Goal: Find specific page/section: Find specific page/section

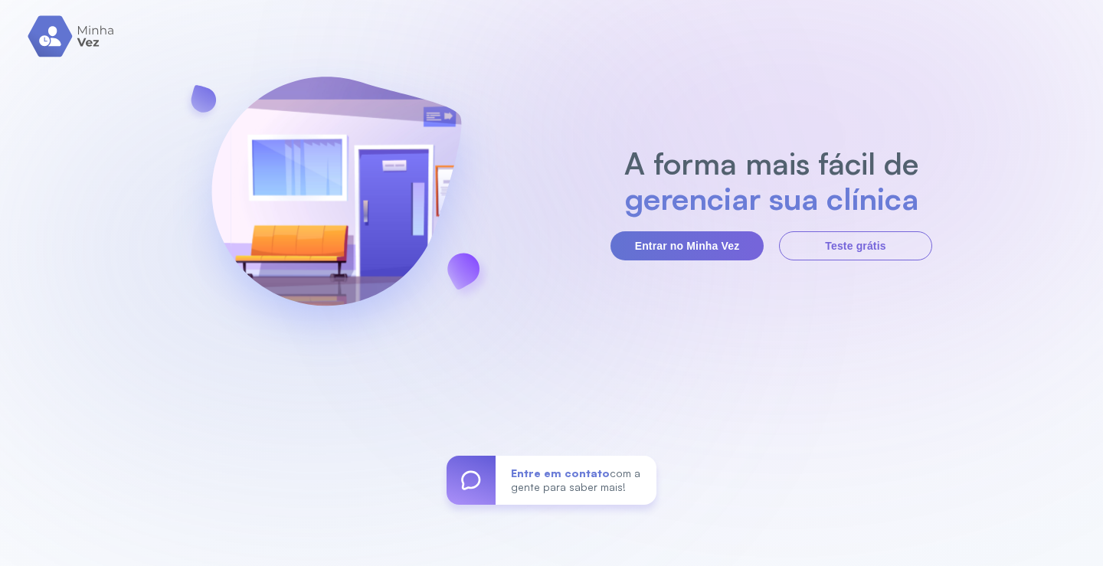
click at [698, 227] on section "A forma mais fácil de gerenciar sua clínica Entrar no Minha Vez Teste grátis" at bounding box center [771, 203] width 322 height 115
click at [698, 234] on button "Entrar no Minha Vez" at bounding box center [686, 245] width 153 height 29
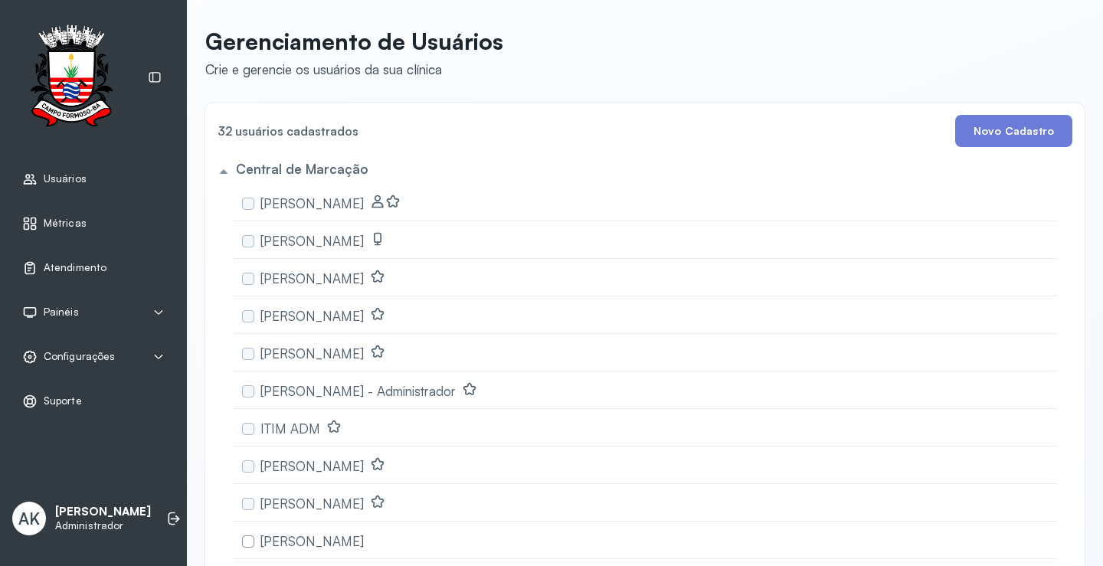
click at [73, 358] on span "Configurações" at bounding box center [79, 356] width 71 height 13
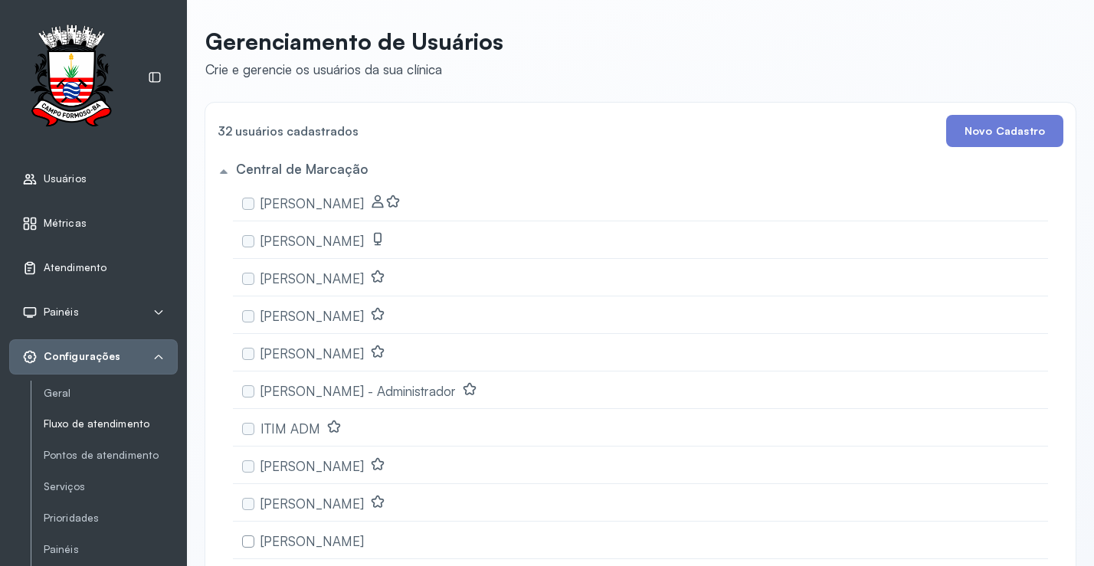
scroll to position [77, 0]
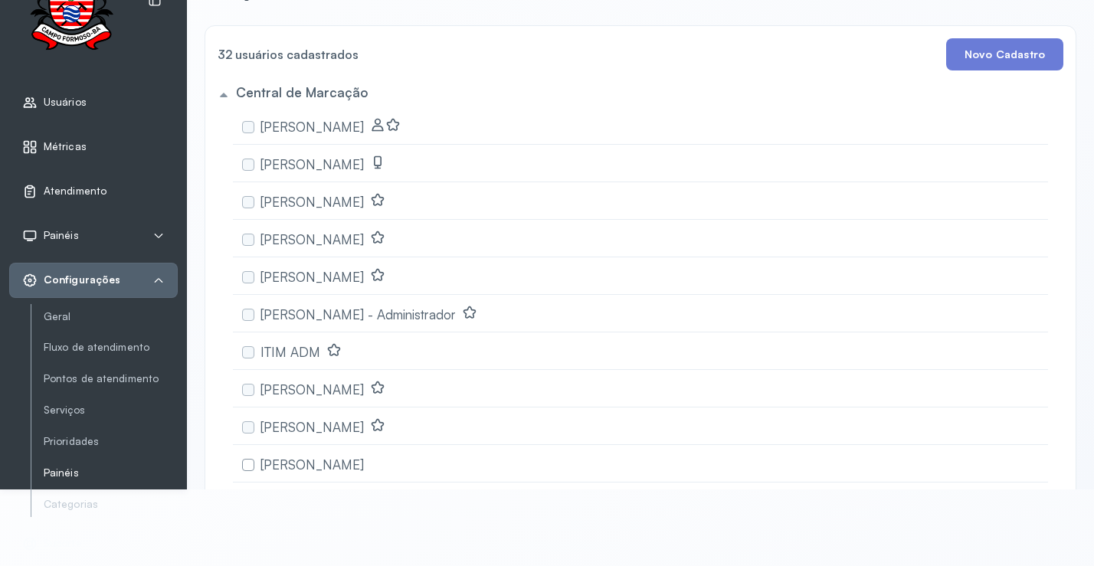
click at [65, 466] on link "Painéis" at bounding box center [111, 472] width 134 height 13
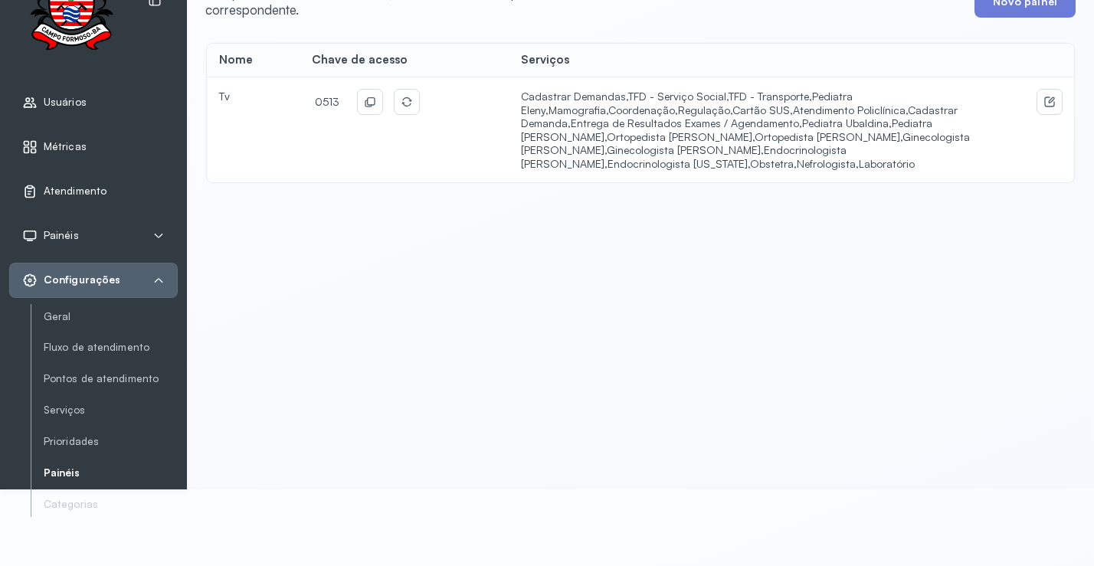
click at [54, 469] on link "Painéis" at bounding box center [111, 472] width 134 height 13
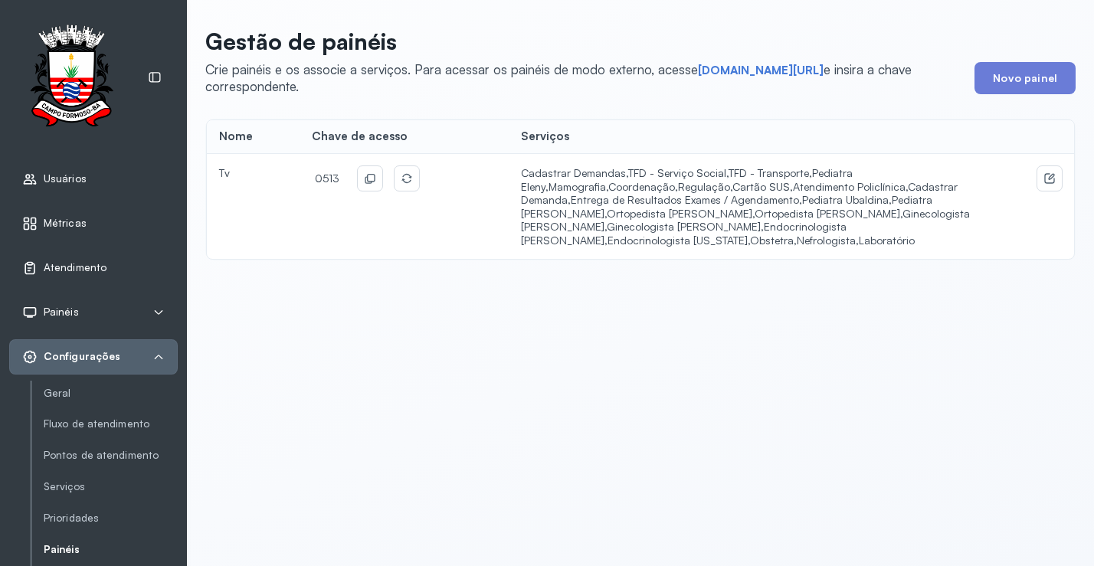
click at [90, 316] on div "Painéis" at bounding box center [93, 312] width 142 height 15
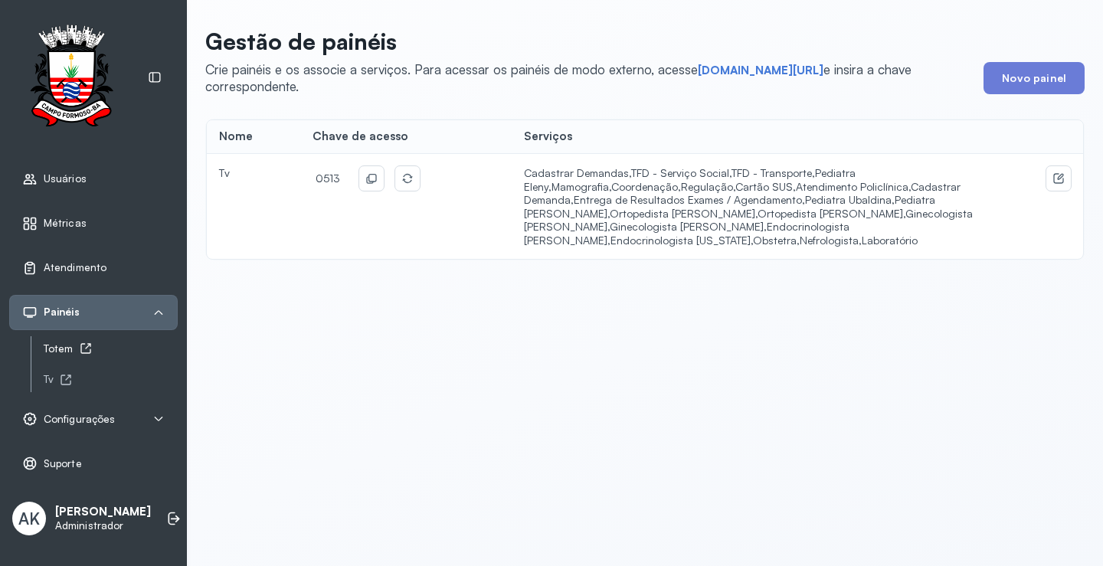
click at [57, 351] on div "Totem" at bounding box center [111, 348] width 134 height 13
click at [146, 416] on div "Configurações" at bounding box center [93, 418] width 142 height 15
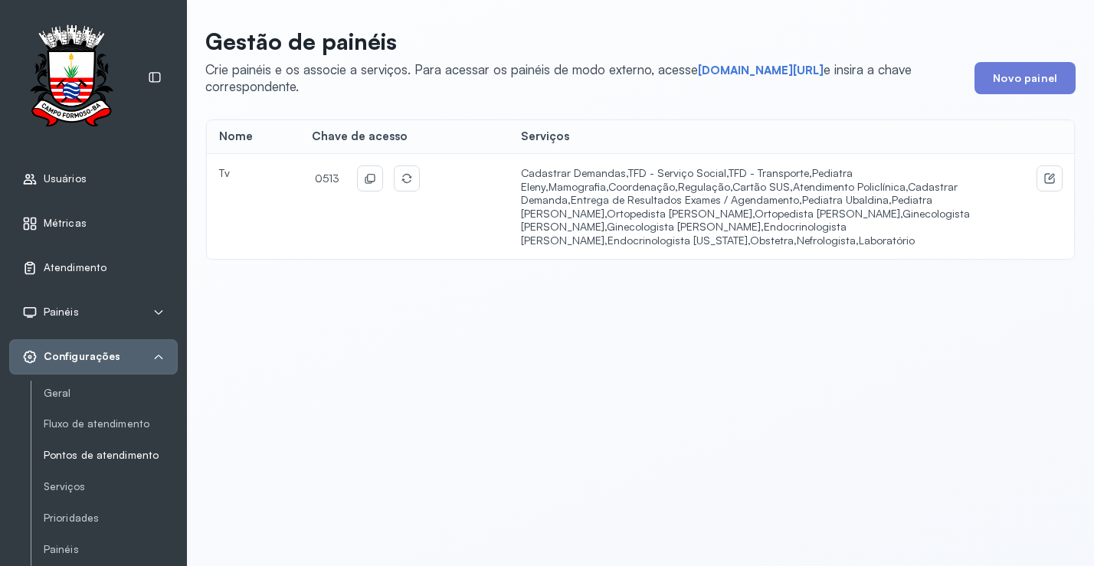
scroll to position [140, 0]
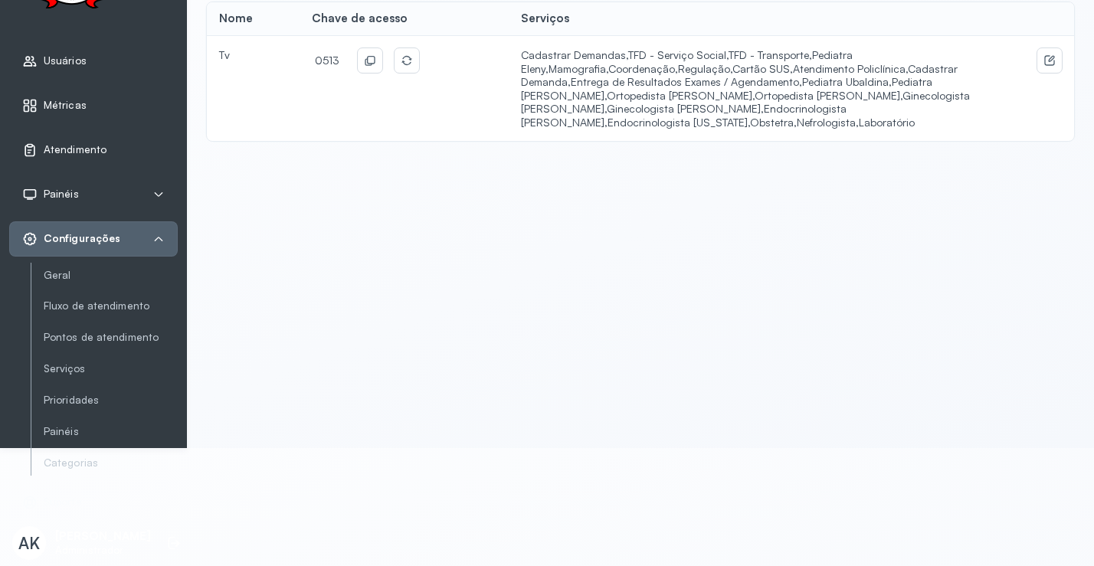
click at [162, 233] on icon at bounding box center [158, 239] width 12 height 12
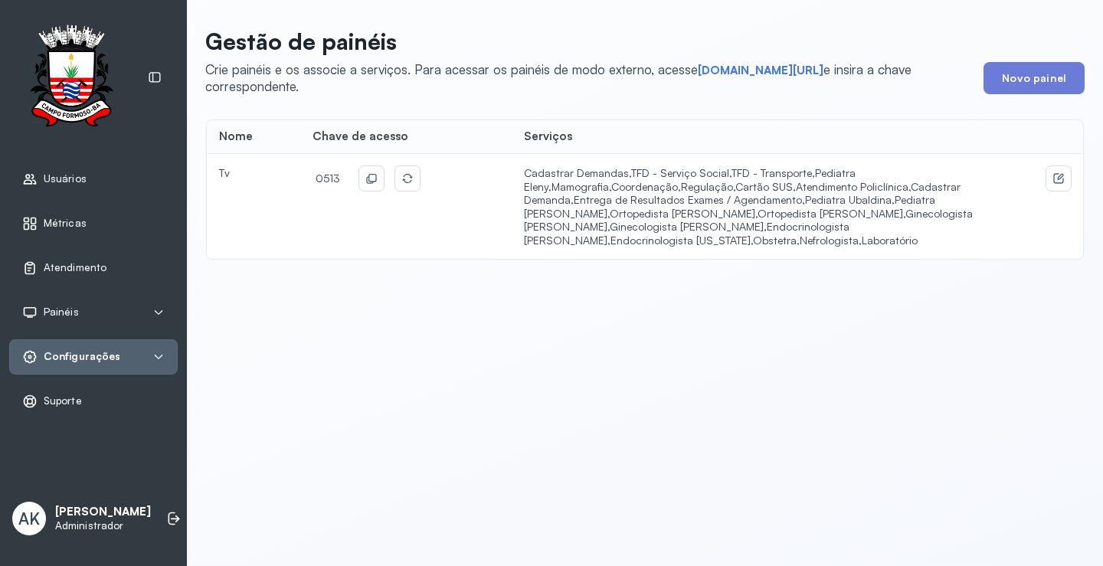
click at [153, 355] on icon at bounding box center [158, 357] width 12 height 12
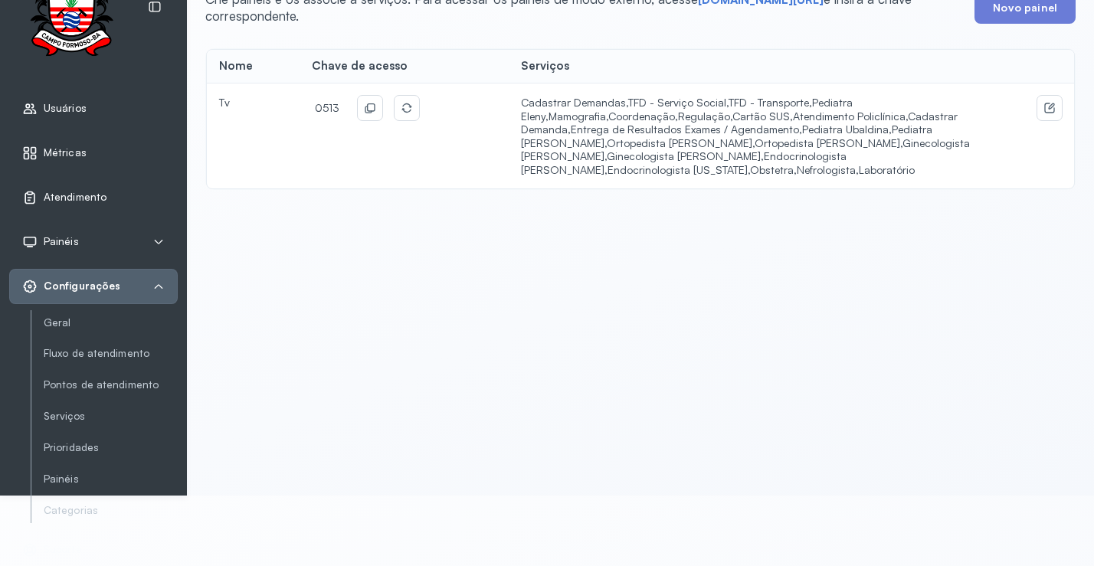
scroll to position [140, 0]
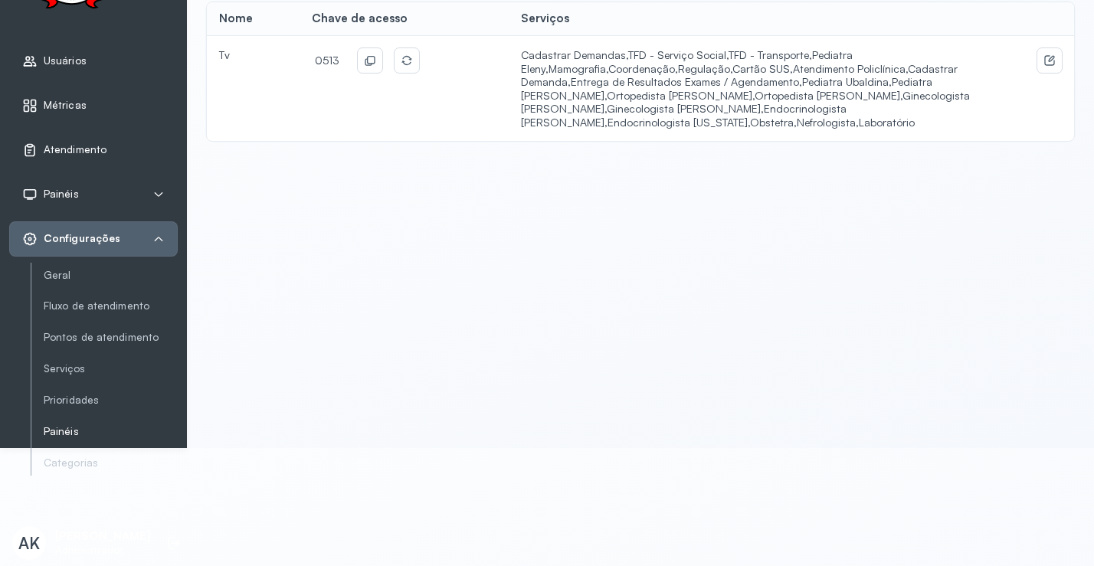
click at [76, 425] on link "Painéis" at bounding box center [111, 431] width 134 height 13
click at [47, 425] on link "Painéis" at bounding box center [111, 431] width 134 height 13
